Goal: Find specific page/section: Find specific page/section

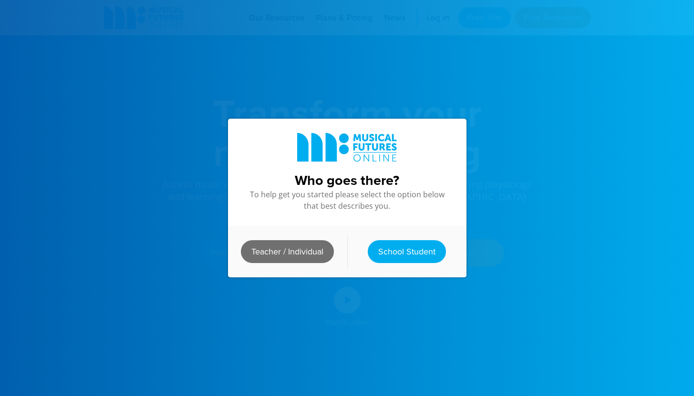
click at [301, 251] on link "Teacher / Individual" at bounding box center [287, 251] width 93 height 23
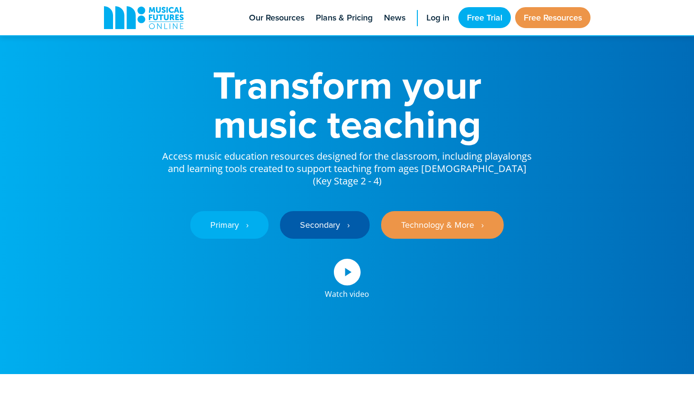
scroll to position [33, 0]
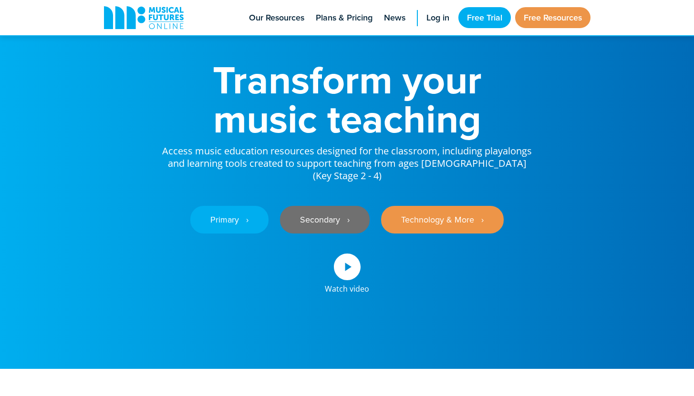
click at [346, 206] on link "Secondary ‎‏‏‎ ‎ ›" at bounding box center [325, 220] width 90 height 28
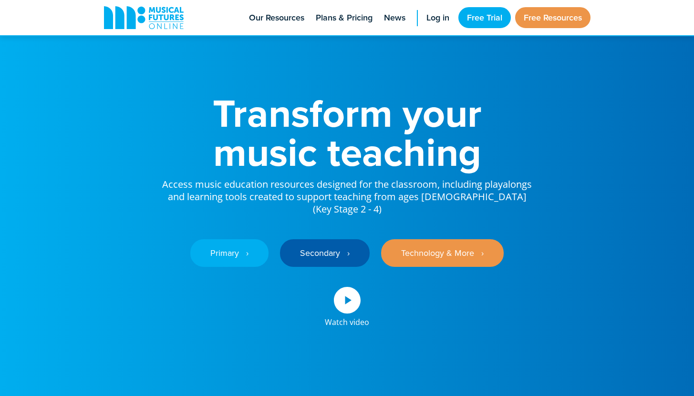
scroll to position [33, 0]
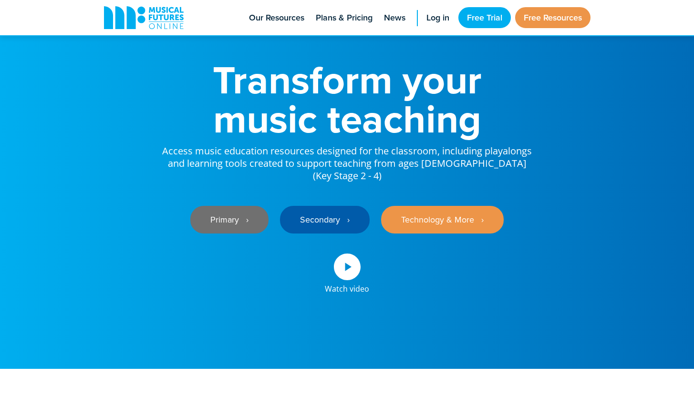
click at [227, 207] on link "Primary ‎‏‏‎ ‎ ›" at bounding box center [229, 220] width 78 height 28
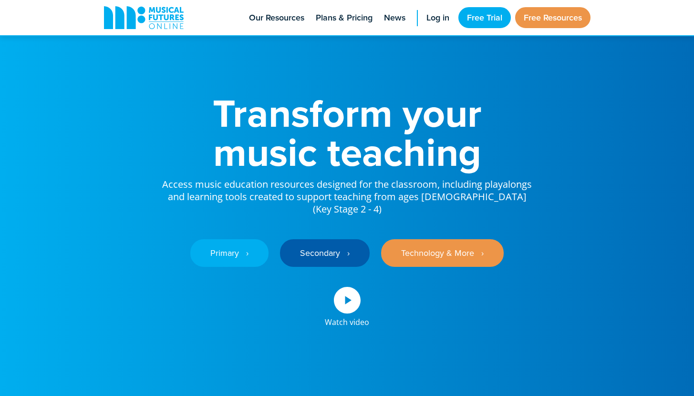
scroll to position [33, 0]
